Goal: Check status: Check status

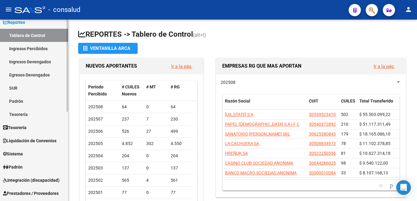
scroll to position [31, 0]
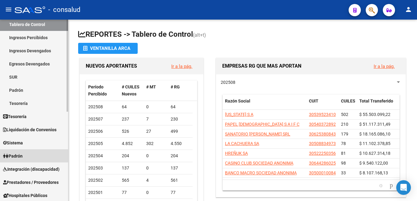
click at [21, 153] on span "Padrón" at bounding box center [13, 155] width 20 height 7
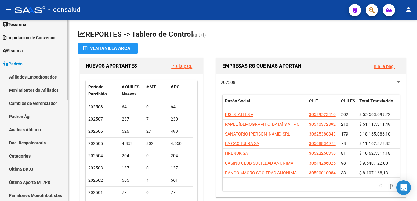
click at [23, 90] on link "Movimientos de Afiliados" at bounding box center [34, 89] width 68 height 13
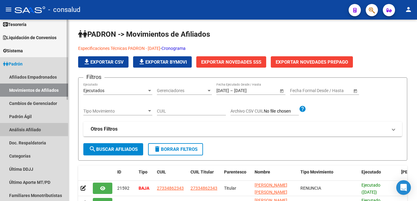
click at [22, 131] on link "Análisis Afiliado" at bounding box center [34, 129] width 68 height 13
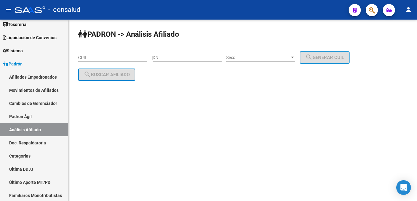
click at [90, 57] on input "CUIL" at bounding box center [112, 57] width 69 height 5
paste input "23-348138"
click at [77, 57] on div "PADRON -> Análisis Afiliado 23-348138 CUIL | DNI Sexo Sexo search Generar CUIL …" at bounding box center [242, 67] width 349 height 94
click at [78, 57] on div "PADRON -> Análisis Afiliado 23-348138 CUIL | DNI Sexo Sexo search Generar CUIL …" at bounding box center [242, 67] width 349 height 94
click at [79, 57] on input "23-348138" at bounding box center [112, 57] width 69 height 5
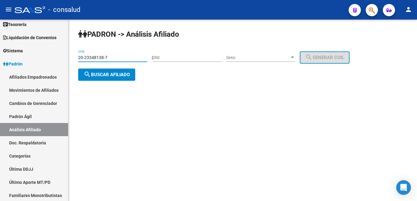
type input "20-23348138-7"
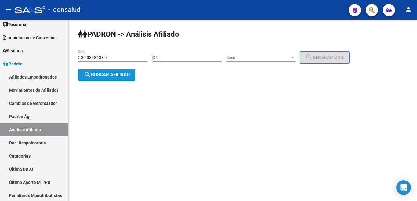
click at [101, 74] on span "search Buscar afiliado" at bounding box center [107, 75] width 46 height 6
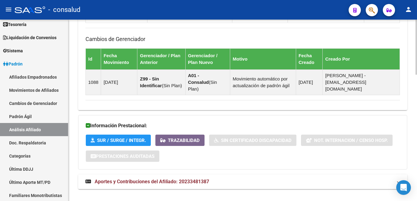
scroll to position [416, 0]
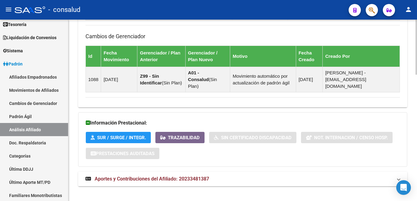
click at [191, 176] on span "Aportes y Contribuciones del Afiliado: 20233481387" at bounding box center [152, 179] width 115 height 6
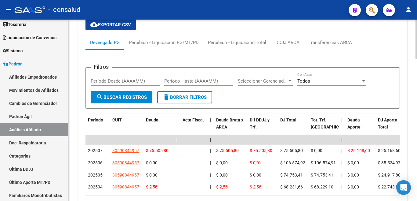
scroll to position [605, 0]
